Goal: Information Seeking & Learning: Understand process/instructions

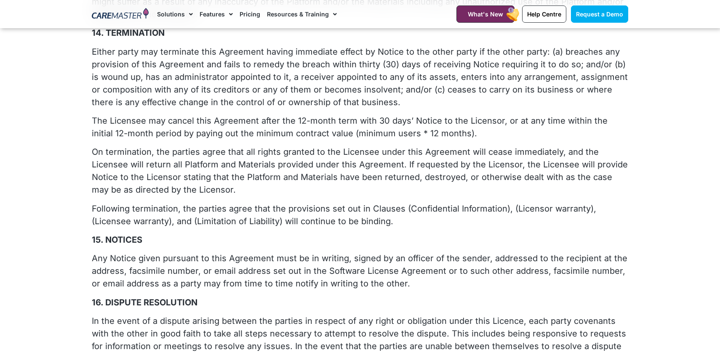
scroll to position [2313, 0]
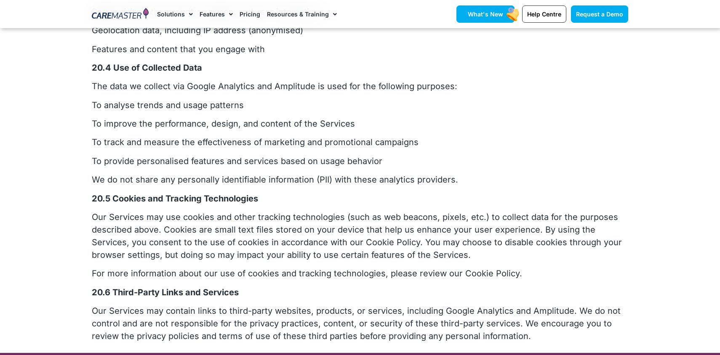
scroll to position [3883, 0]
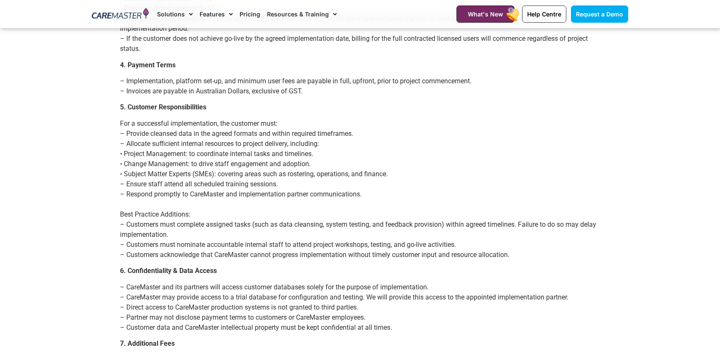
scroll to position [902, 0]
